Goal: Use online tool/utility: Utilize a website feature to perform a specific function

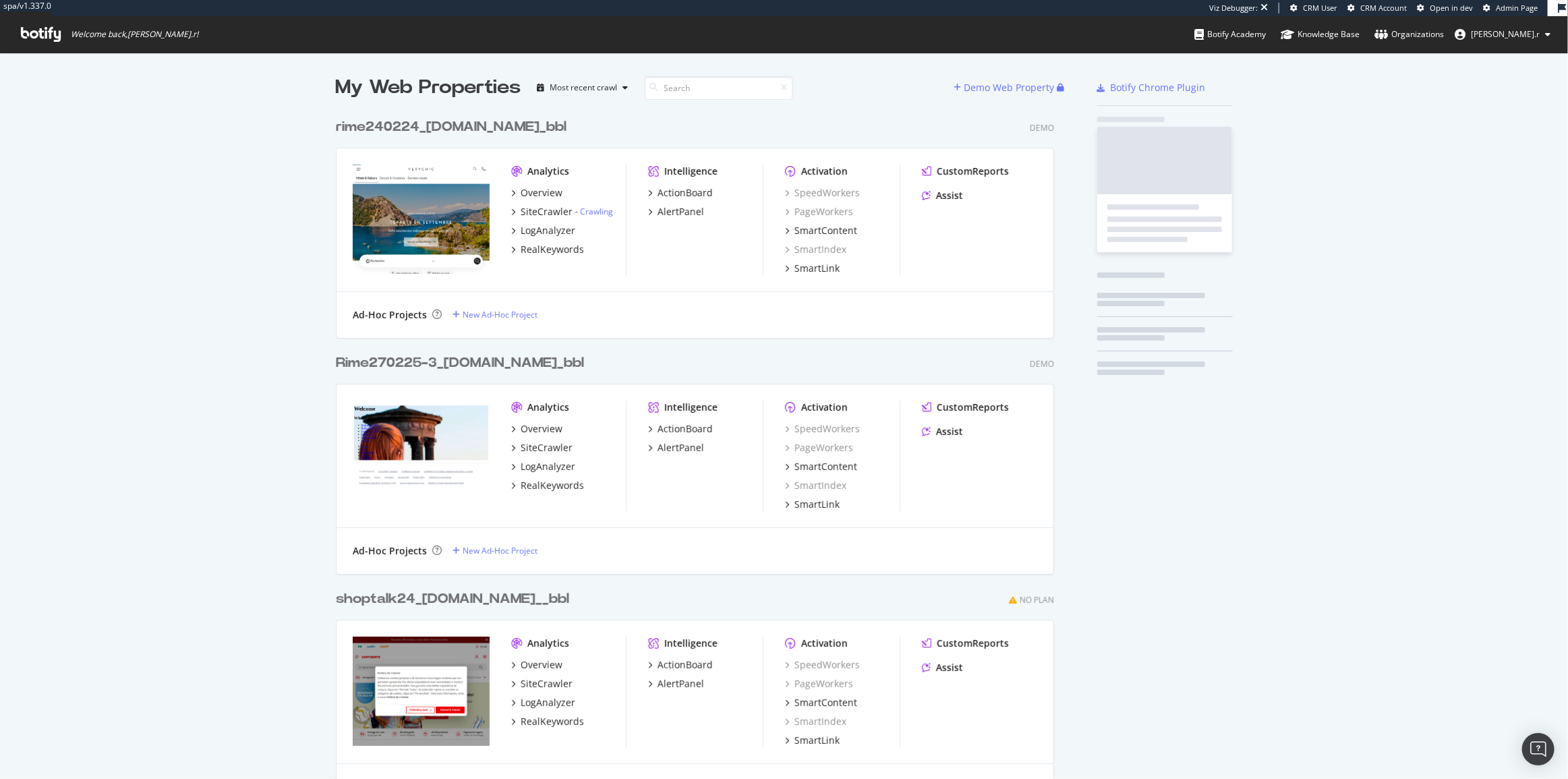
scroll to position [10543, 719]
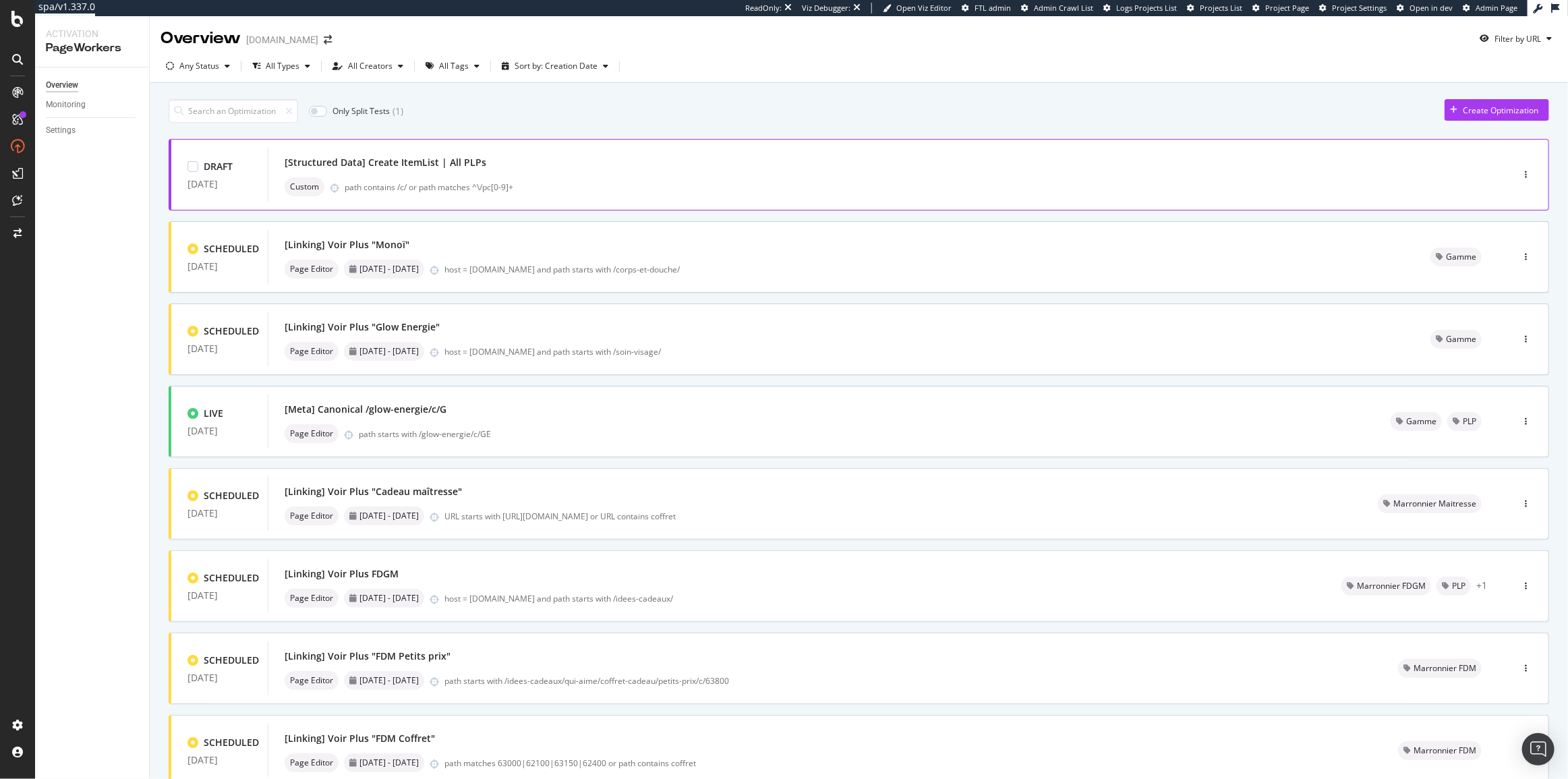
click at [547, 159] on div "[Structured Data] Create ItemList | All PLPs" at bounding box center [870, 162] width 1171 height 19
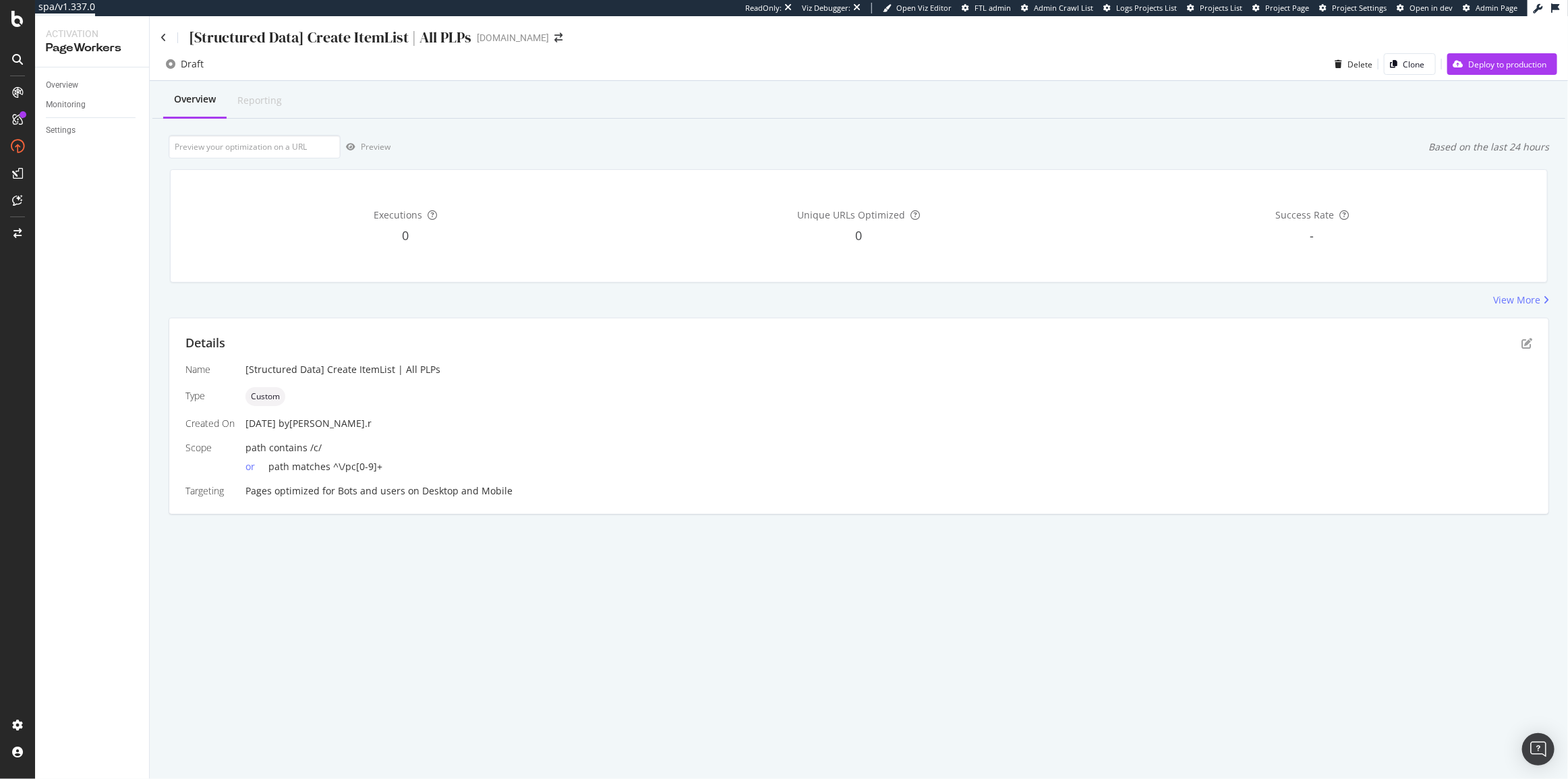
click at [1533, 348] on div "Details Name [Structured Data] Create ItemList | All PLPs Type Custom Created O…" at bounding box center [858, 415] width 1379 height 195
click at [1529, 344] on icon "pen-to-square" at bounding box center [1526, 343] width 10 height 10
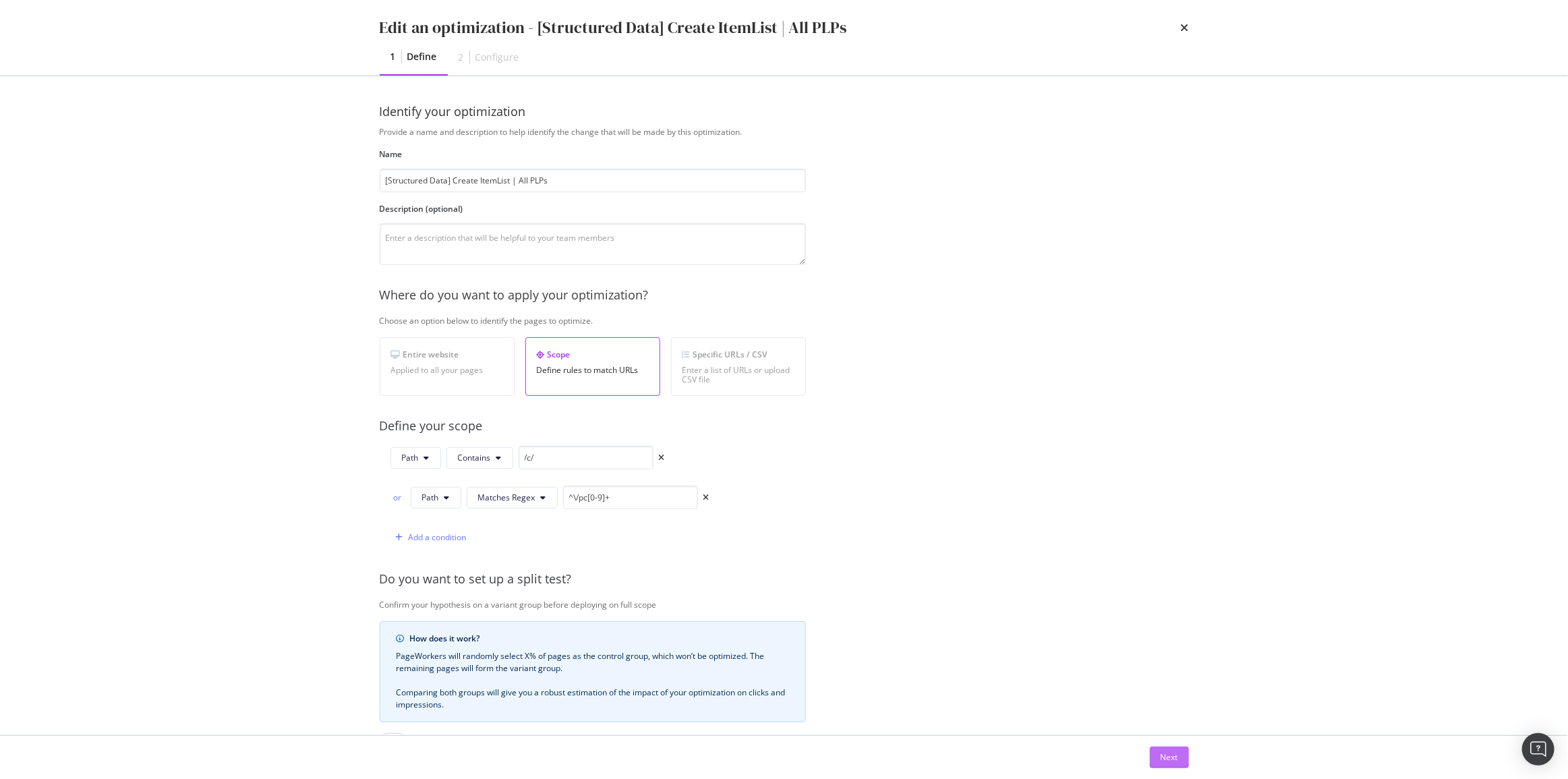
click at [1172, 758] on div "Next" at bounding box center [1170, 757] width 18 height 11
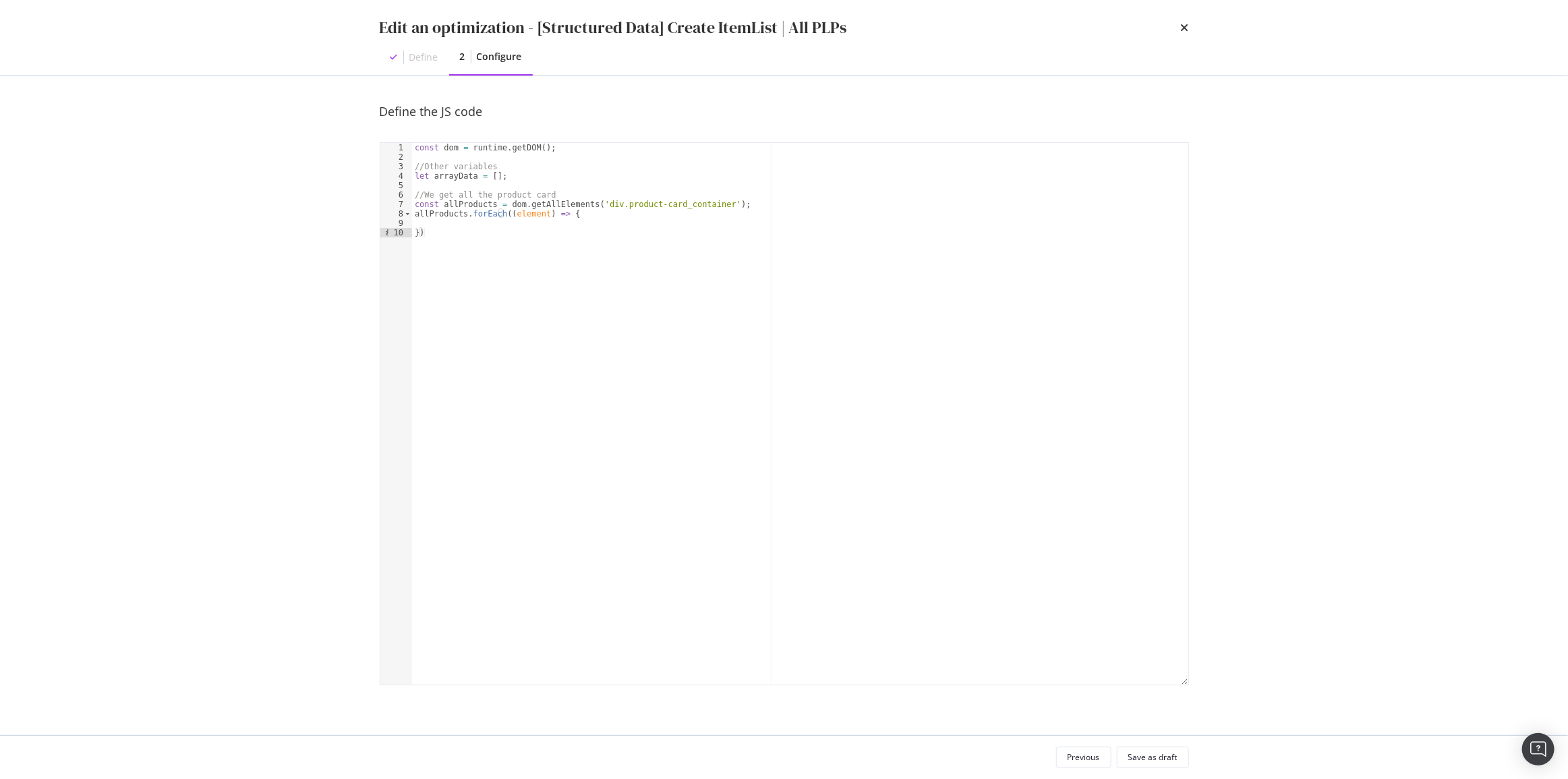
type textarea "})"
click at [733, 377] on div "const dom = runtime . getDOM ( ) ; //Other variables let arrayData = [ ] ; //We…" at bounding box center [801, 423] width 776 height 561
type textarea "/*"
paste textarea "Cursor at row 14"
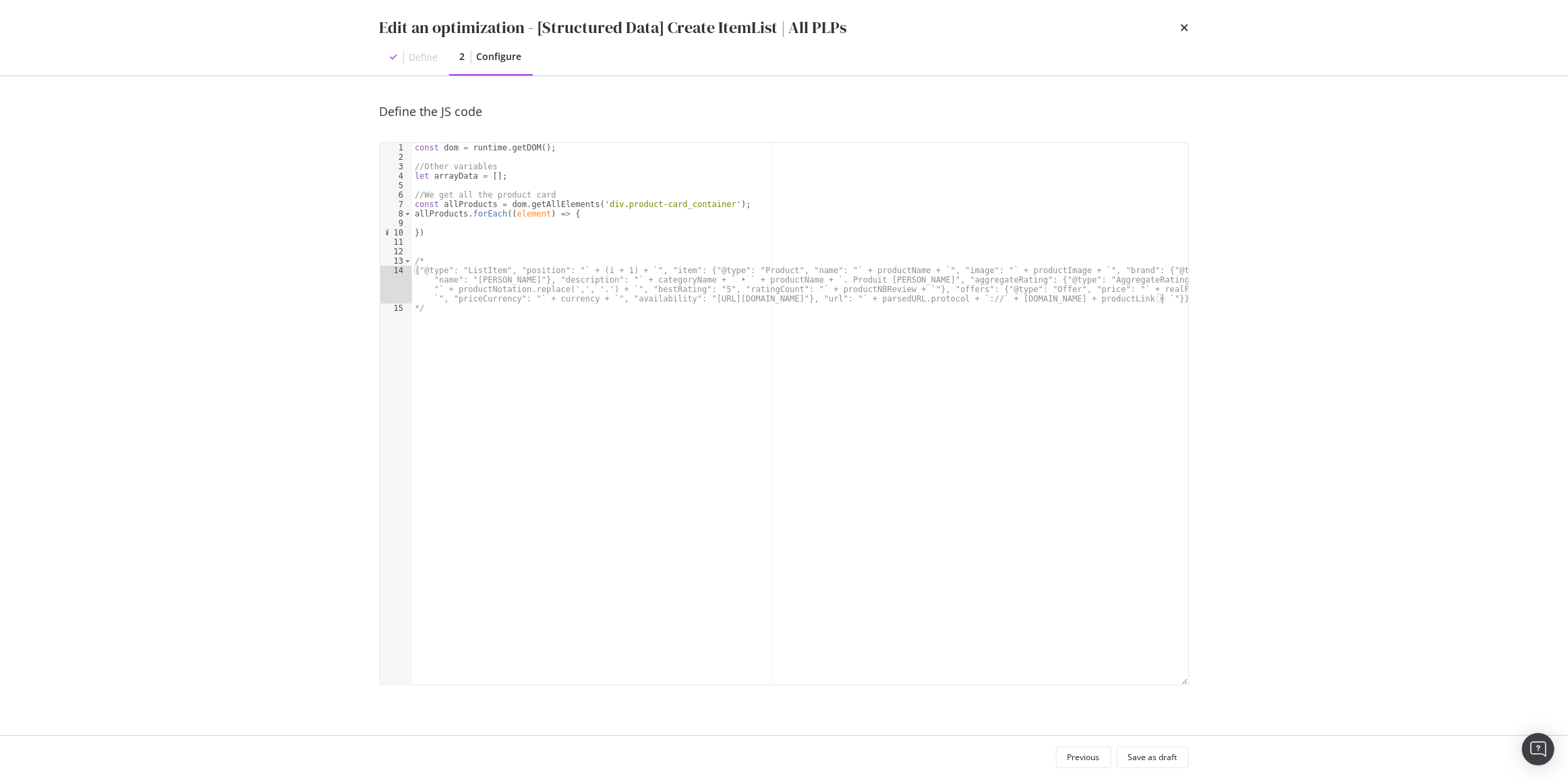
click at [482, 221] on div "const dom = runtime . getDOM ( ) ; //Other variables let arrayData = [ ] ; //We…" at bounding box center [801, 423] width 776 height 561
paste textarea "let productLink"
click at [431, 223] on div "const dom = runtime . getDOM ( ) ; //Other variables let arrayData = [ ] ; //We…" at bounding box center [801, 423] width 776 height 561
click at [431, 223] on div "const dom = runtime . getDOM ( ) ; //Other variables let arrayData = [ ] ; //We…" at bounding box center [801, 414] width 776 height 542
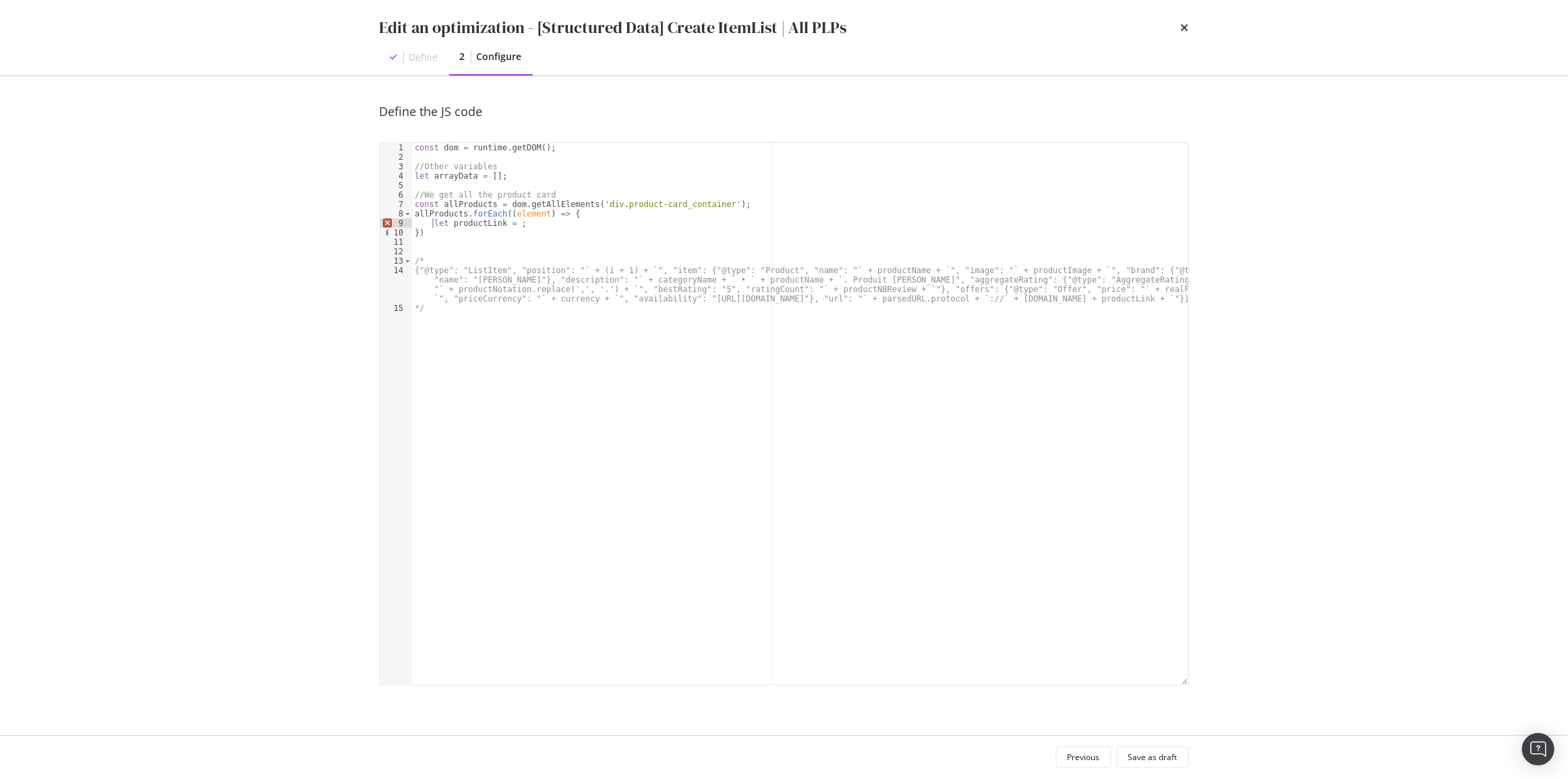
type textarea "let productLink = ;"
paste textarea "let productLink = ;"
click at [524, 232] on div "const dom = runtime . getDOM ( ) ; //Other variables let arrayData = [ ] ; //We…" at bounding box center [801, 423] width 776 height 561
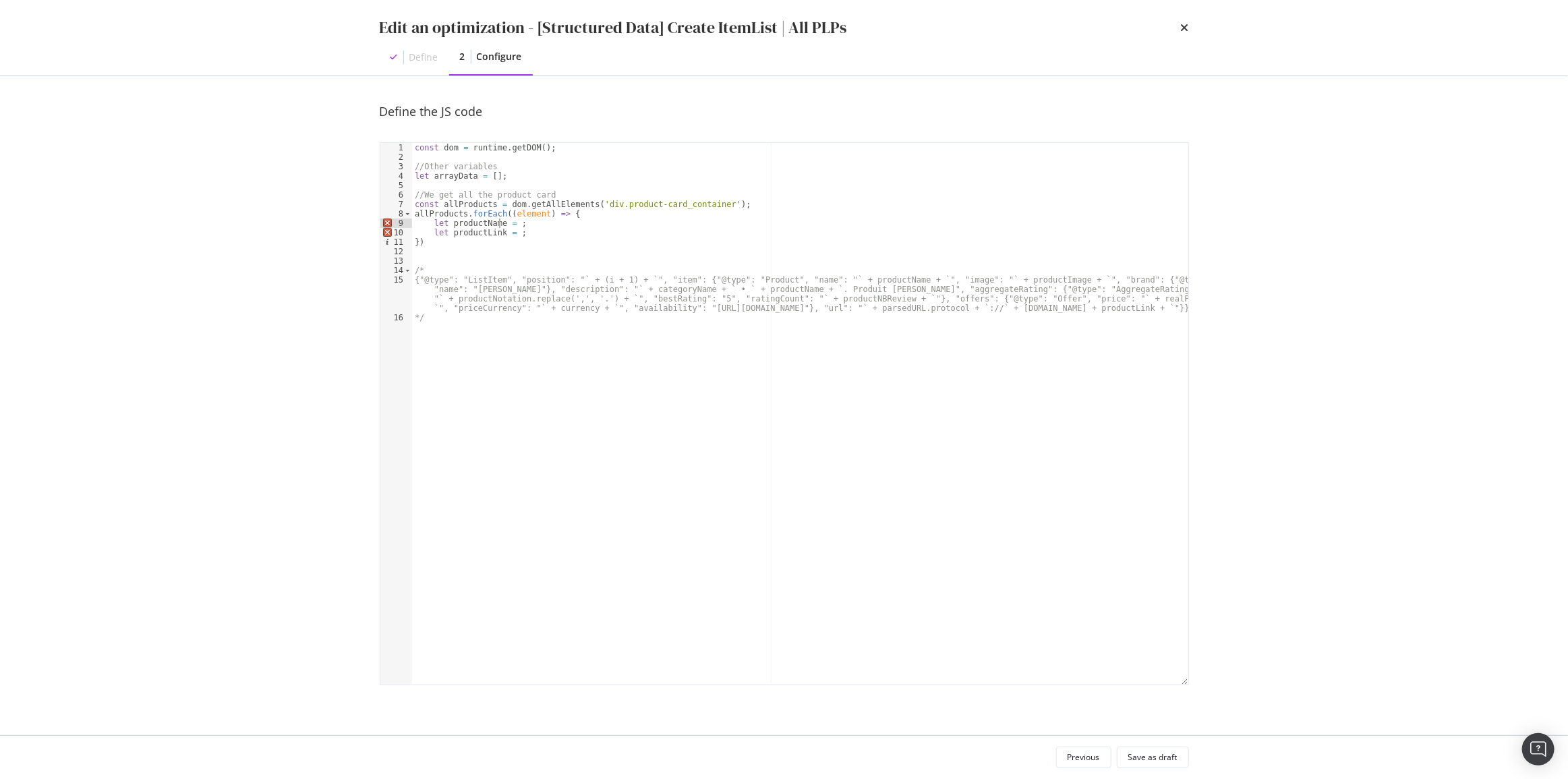
type textarea "let productLink = ;"
paste textarea "let productLink = ;"
type textarea "let productPrice = ;"
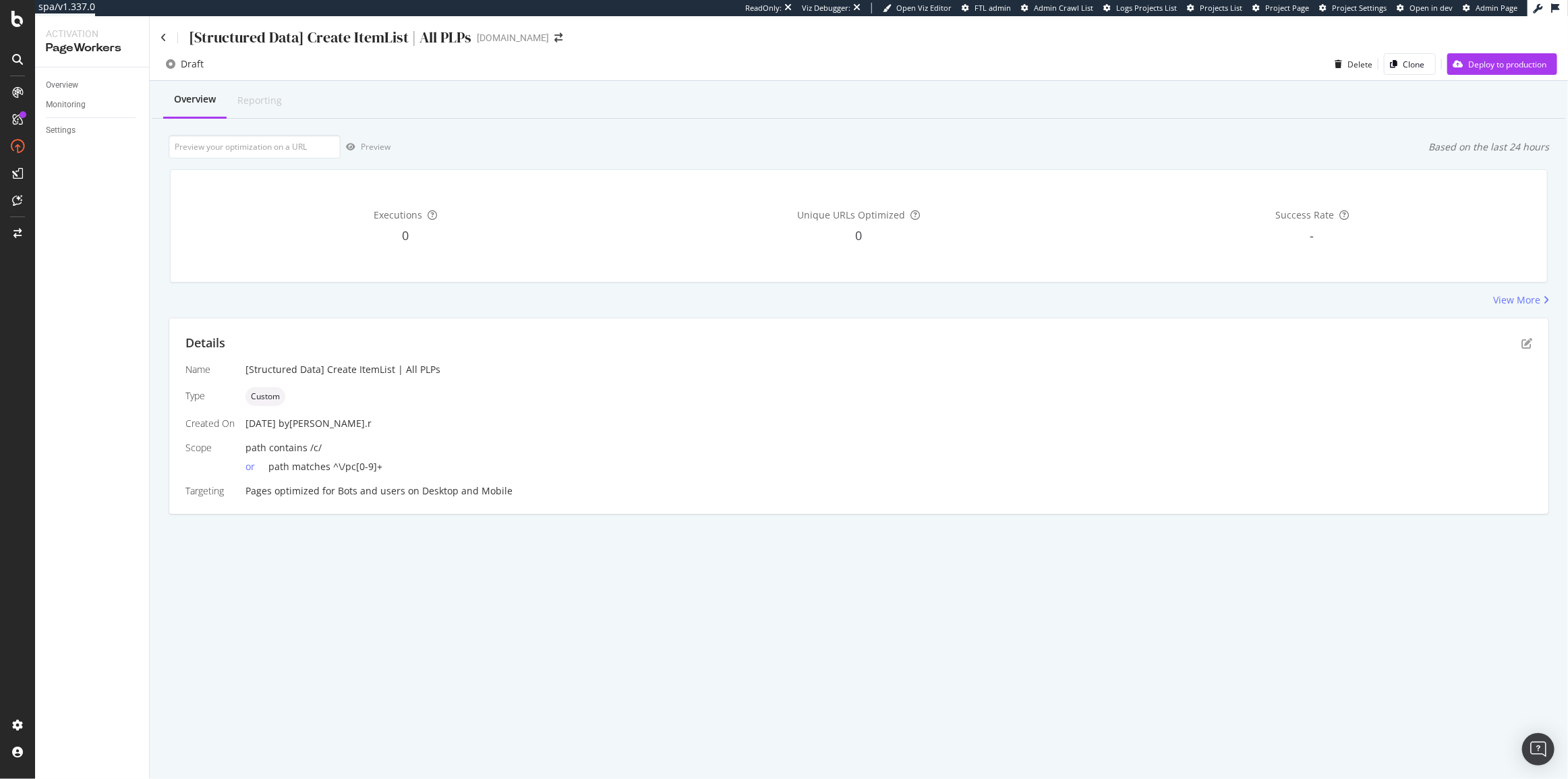
click at [634, 131] on div "Overview Reporting Preview Based on the last 24 hours Executions 0 Unique URLs …" at bounding box center [859, 321] width 1419 height 481
click at [160, 40] on icon at bounding box center [163, 38] width 6 height 9
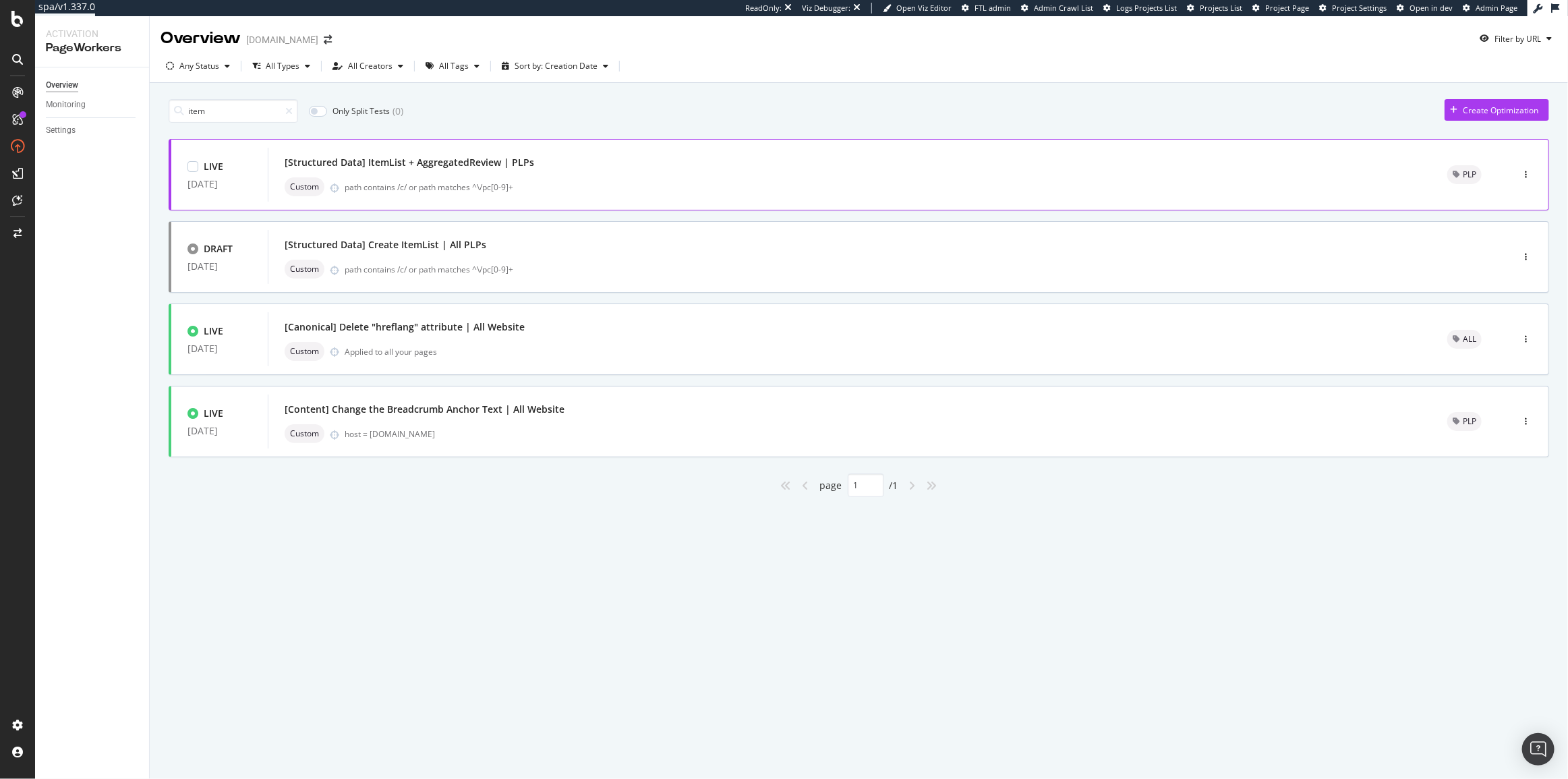
click at [637, 144] on div "LIVE 07 Mar. 2024 [Structured Data] ItemList + AggregatedReview | PLPs Custom p…" at bounding box center [859, 175] width 1381 height 72
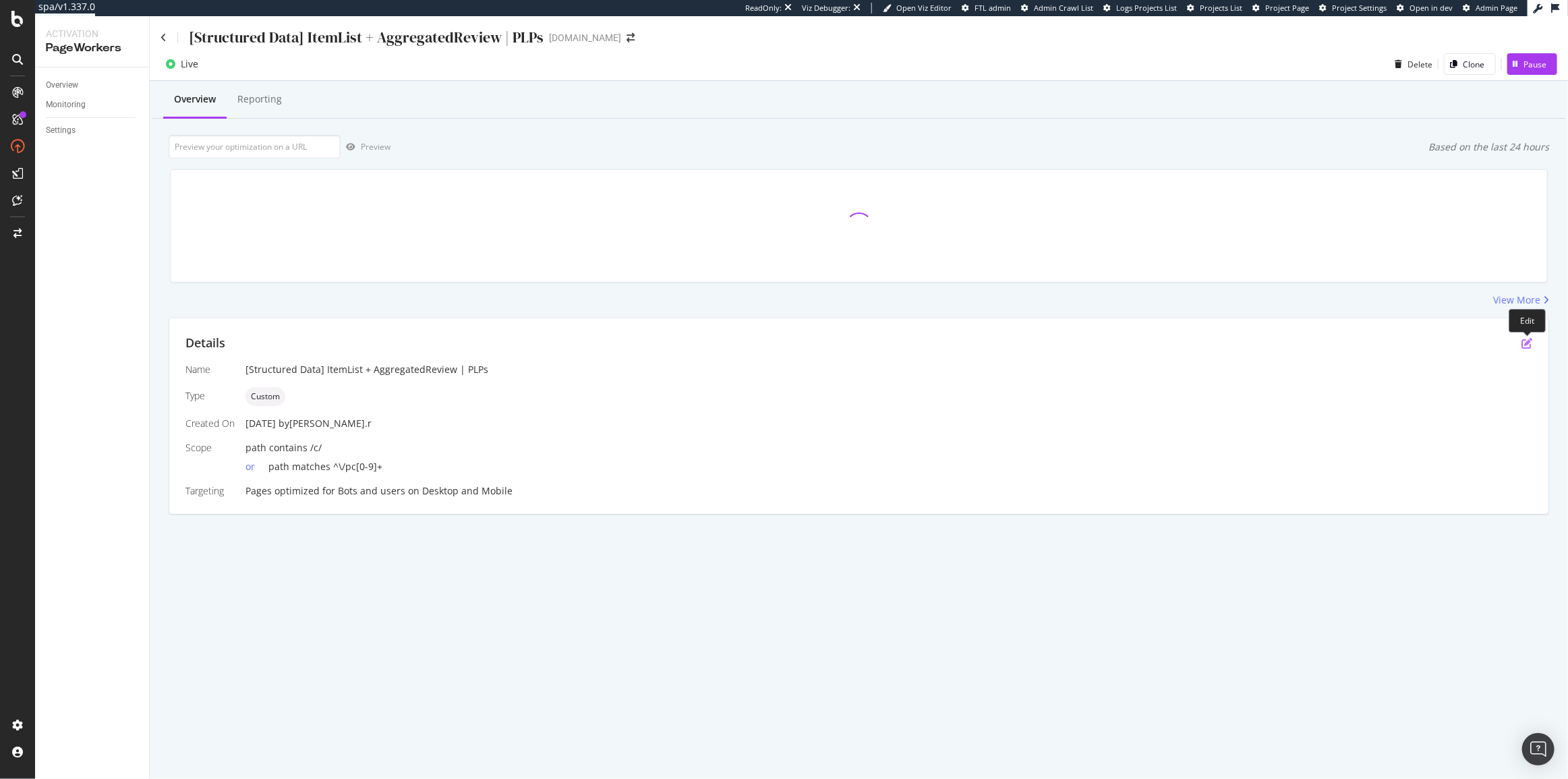
click at [1526, 344] on icon "pen-to-square" at bounding box center [1526, 343] width 10 height 10
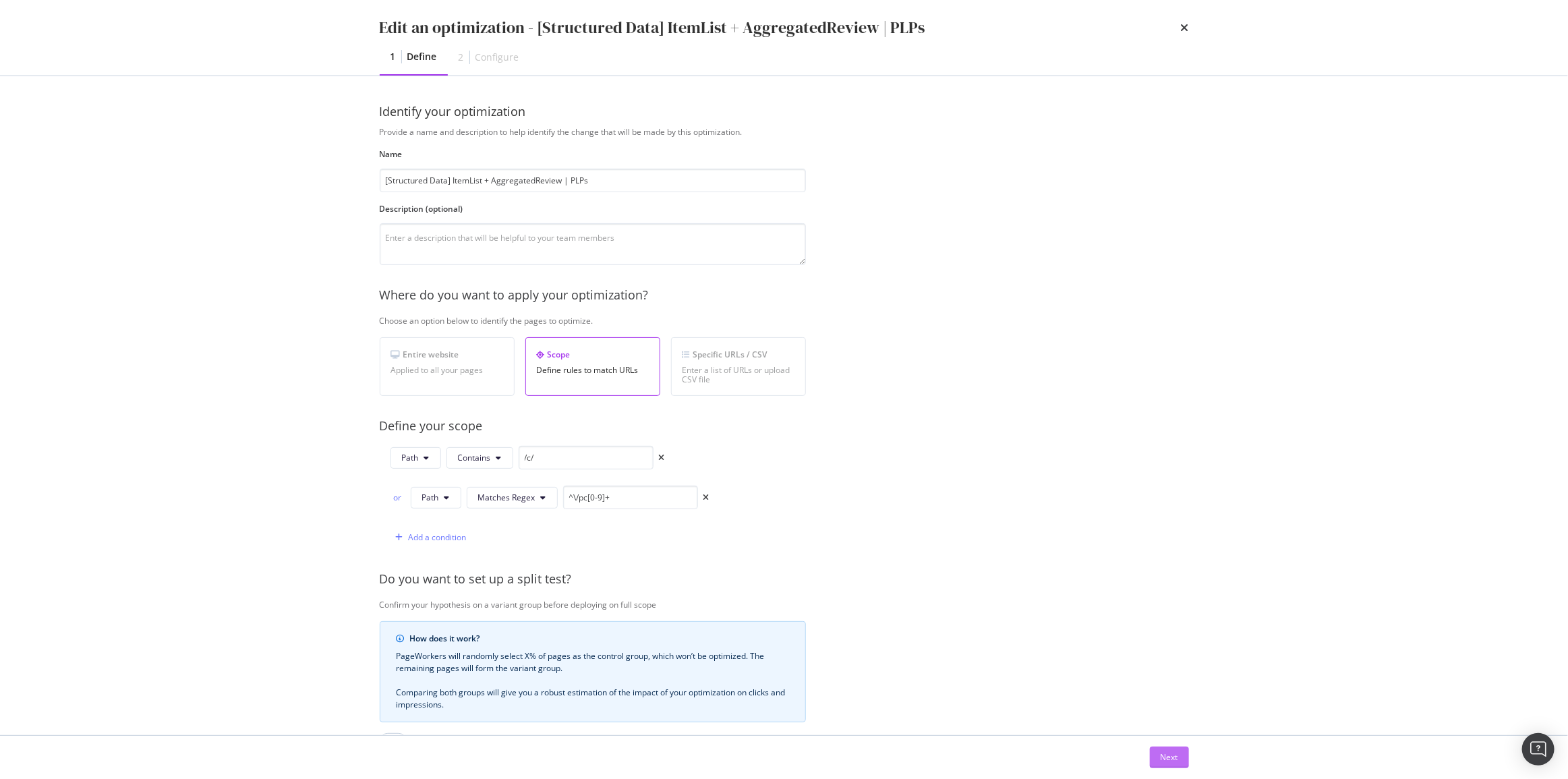
click at [1179, 763] on button "Next" at bounding box center [1169, 757] width 39 height 22
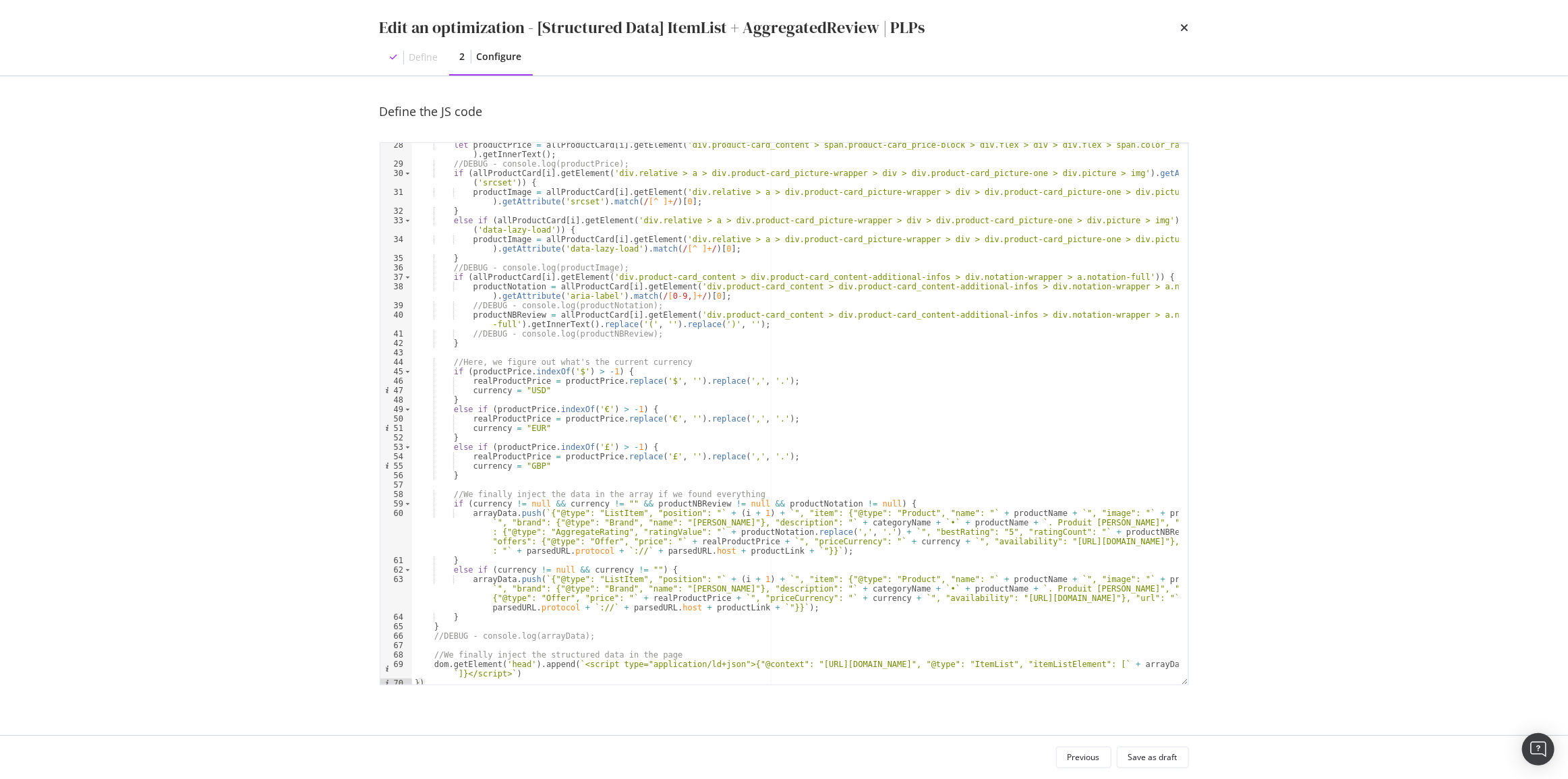
scroll to position [262, 0]
type textarea "arrayData.push(`{"@type": "ListItem", "position": "` + (i + 1) + `", "item": {"…"
click at [541, 510] on div "let productPrice = allProductCard [ i ] . getElement ( 'div.product-card_conten…" at bounding box center [796, 422] width 767 height 570
click at [801, 549] on div "let productPrice = allProductCard [ i ] . getElement ( 'div.product-card_conten…" at bounding box center [796, 422] width 767 height 570
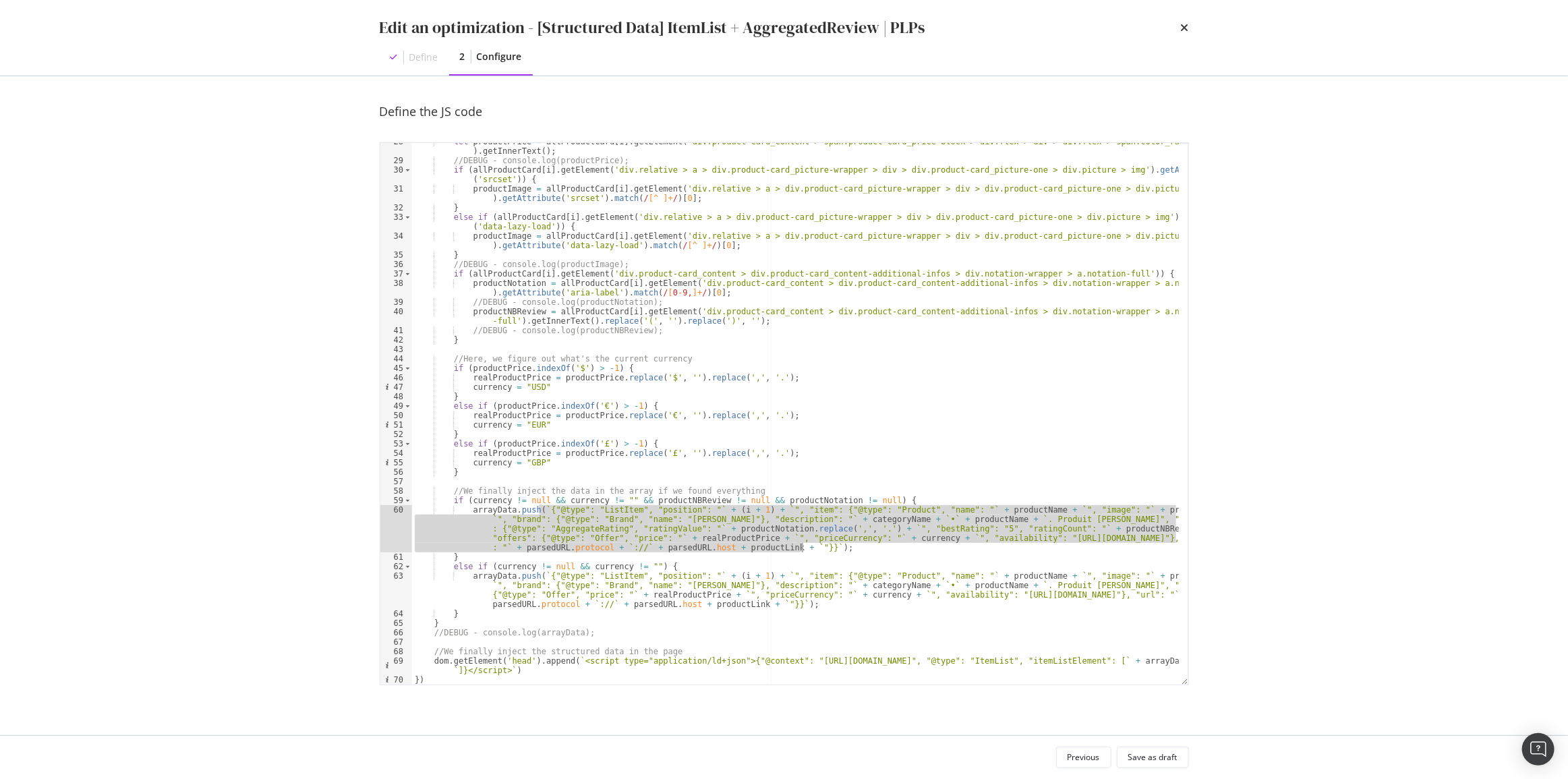
click at [636, 540] on div "let productPrice = allProductCard [ i ] . getElement ( 'div.product-card_conten…" at bounding box center [796, 414] width 767 height 542
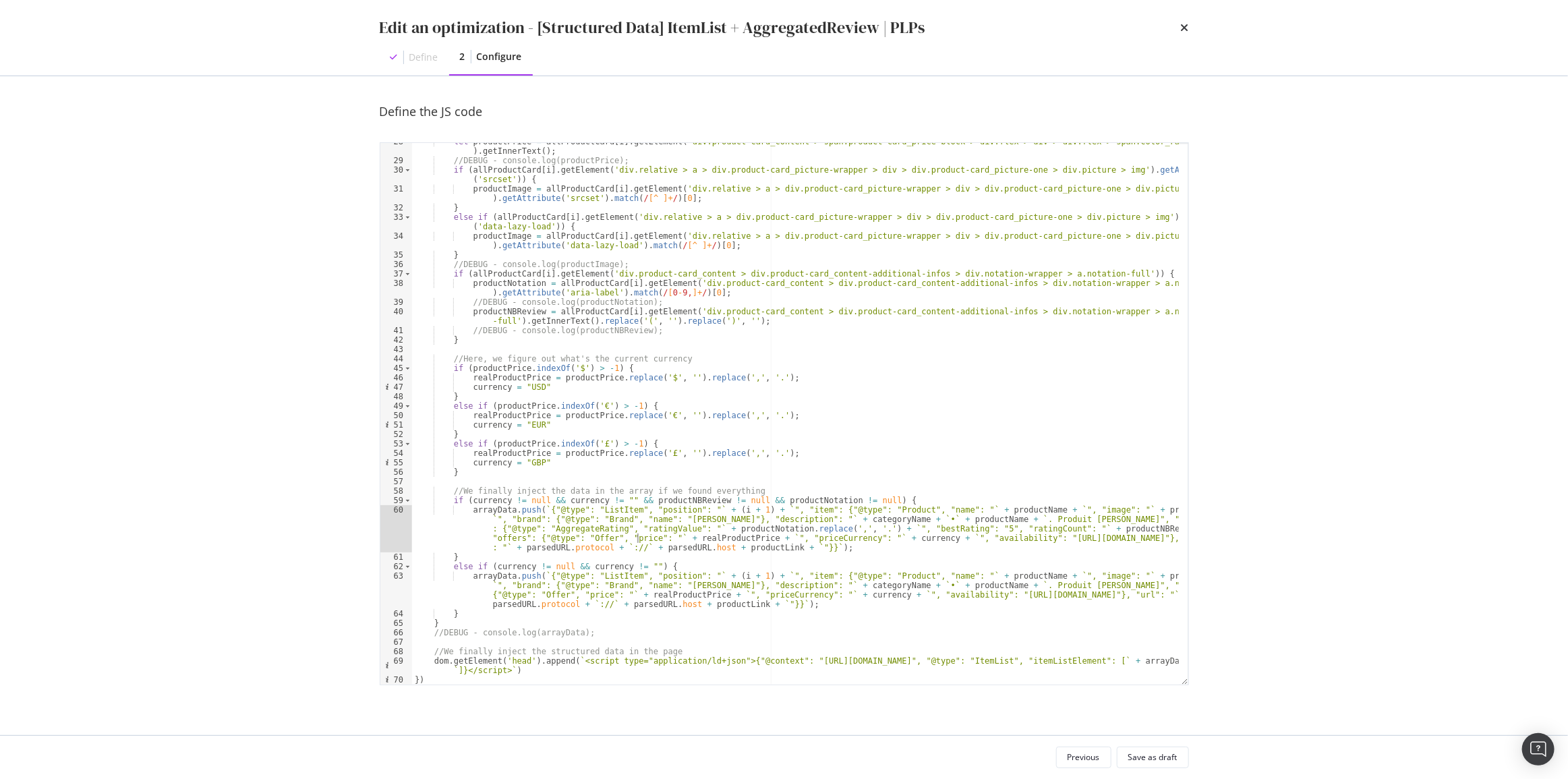
click at [724, 480] on div "let productPrice = allProductCard [ i ] . getElement ( 'div.product-card_conten…" at bounding box center [796, 422] width 767 height 570
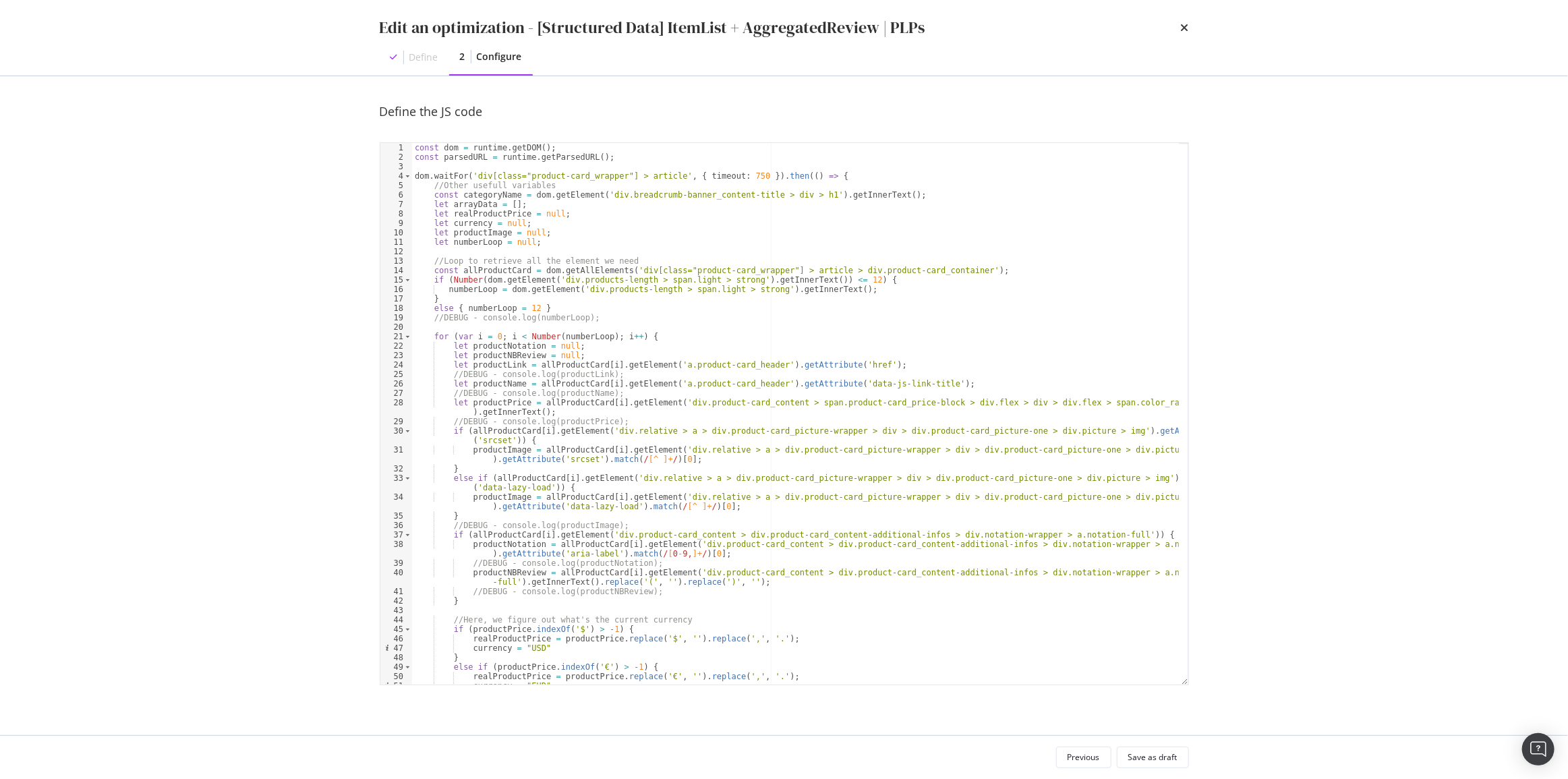
scroll to position [0, 0]
type textarea "z"
drag, startPoint x: 517, startPoint y: 364, endPoint x: 449, endPoint y: 365, distance: 68.0
click at [449, 365] on div "const dom = runtime . getDOM ( ) ; const parsedURL = runtime . getParsedURL ( )…" at bounding box center [796, 423] width 767 height 561
type textarea "let productLink = allProductCard[i].getElement('a.product-card_header').getAttr…"
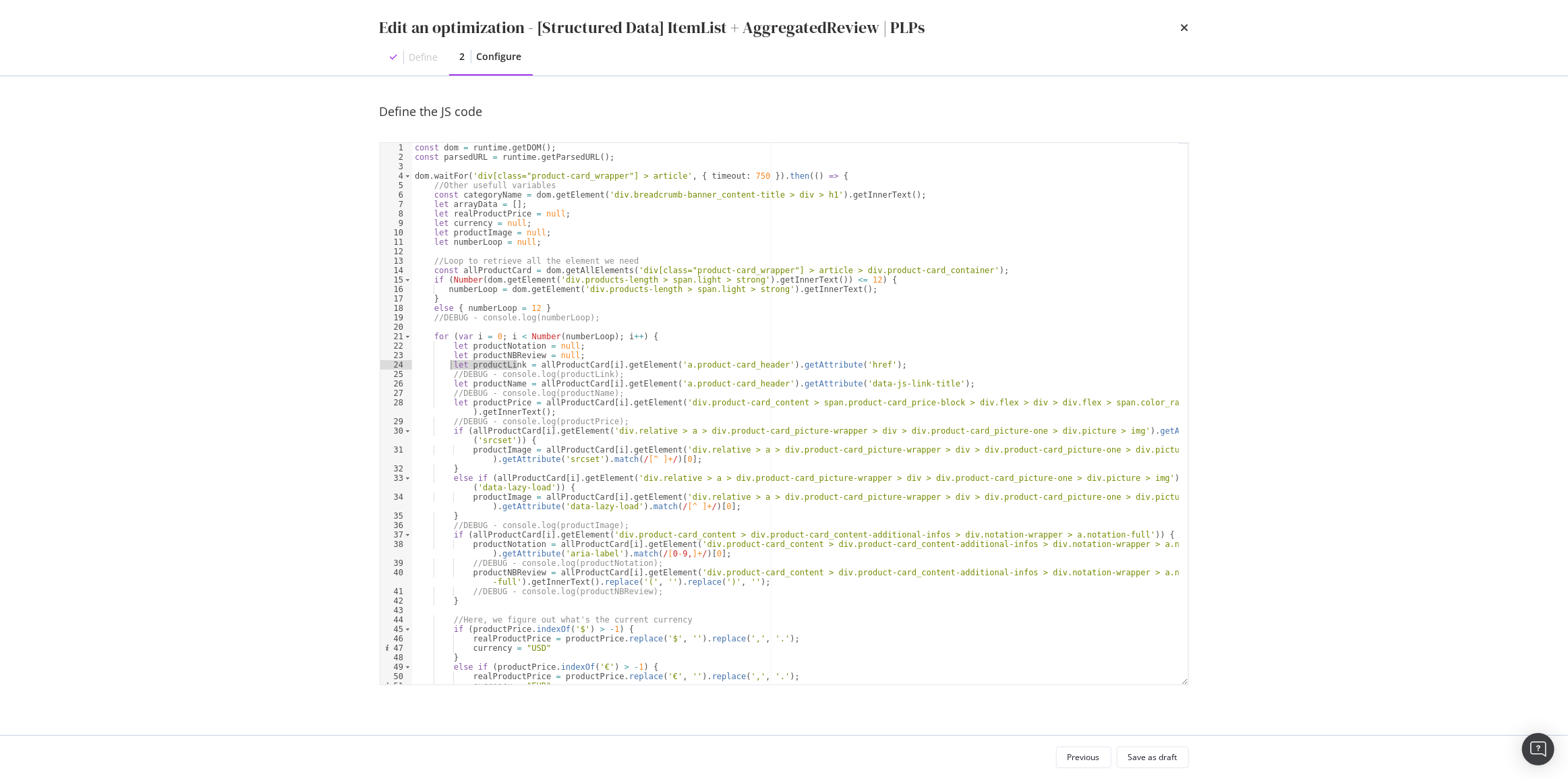
scroll to position [37, 0]
